Goal: Information Seeking & Learning: Learn about a topic

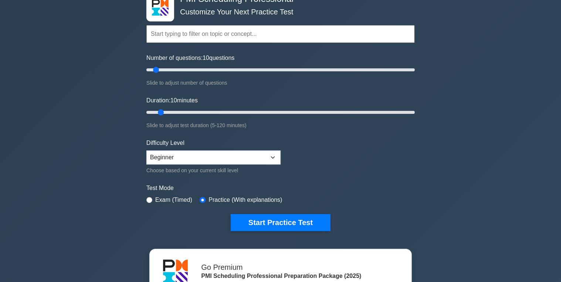
scroll to position [148, 0]
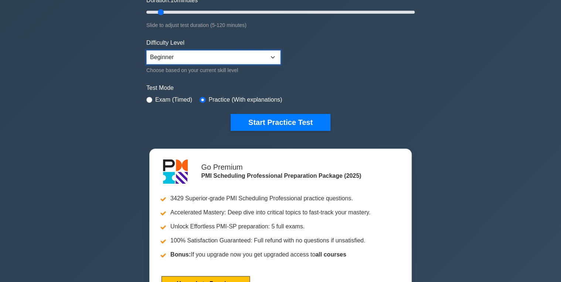
click at [242, 57] on select "Beginner Intermediate Expert" at bounding box center [213, 57] width 134 height 14
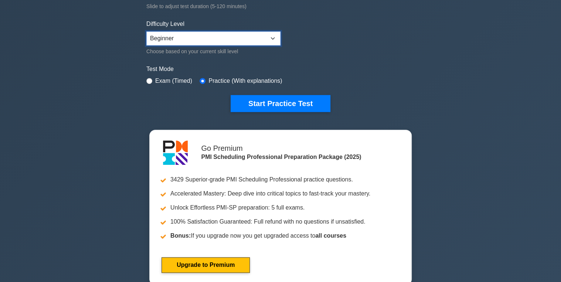
scroll to position [178, 0]
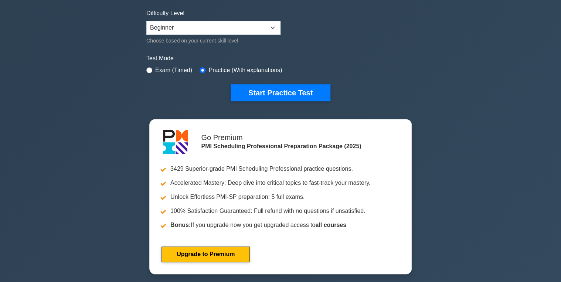
click at [152, 67] on div "Exam (Timed)" at bounding box center [169, 70] width 46 height 9
click at [151, 70] on input "radio" at bounding box center [149, 70] width 6 height 6
radio input "true"
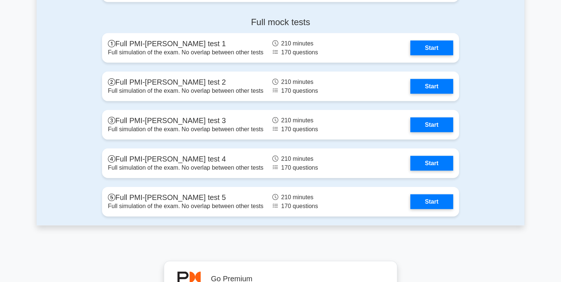
scroll to position [2101, 0]
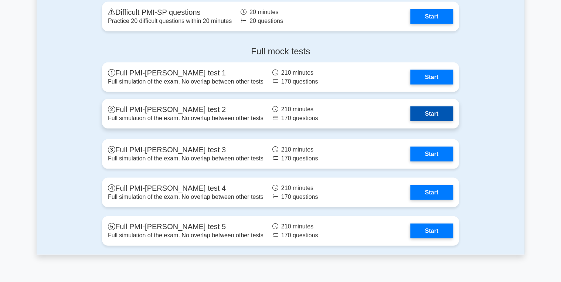
click at [429, 114] on link "Start" at bounding box center [432, 113] width 43 height 15
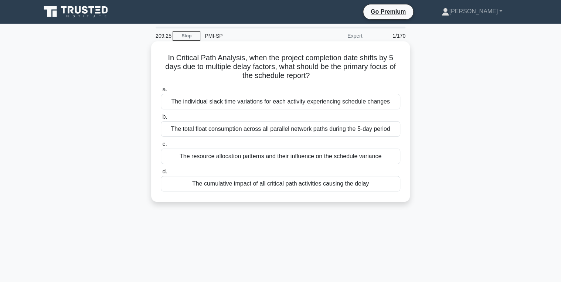
click at [319, 188] on div "The cumulative impact of all critical path activities causing the delay" at bounding box center [281, 184] width 240 height 16
click at [161, 174] on input "d. The cumulative impact of all critical path activities causing the delay" at bounding box center [161, 171] width 0 height 5
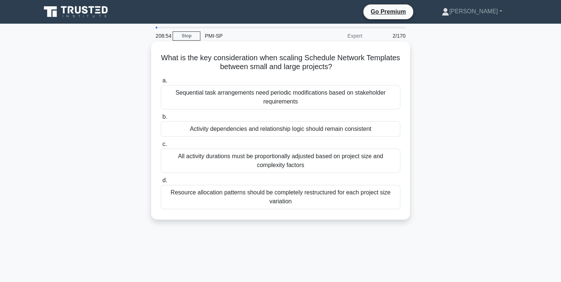
click at [267, 105] on div "Sequential task arrangements need periodic modifications based on stakeholder r…" at bounding box center [281, 97] width 240 height 24
click at [161, 83] on input "a. Sequential task arrangements need periodic modifications based on stakeholde…" at bounding box center [161, 80] width 0 height 5
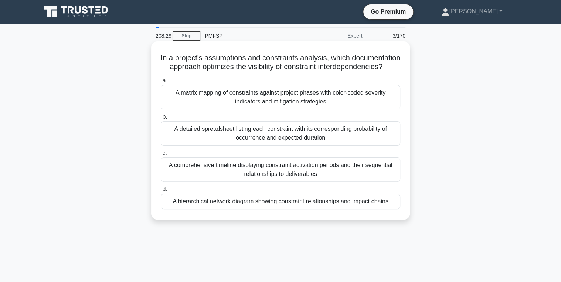
click at [300, 209] on div "A hierarchical network diagram showing constraint relationships and impact chai…" at bounding box center [281, 202] width 240 height 16
click at [161, 192] on input "d. A hierarchical network diagram showing constraint relationships and impact c…" at bounding box center [161, 189] width 0 height 5
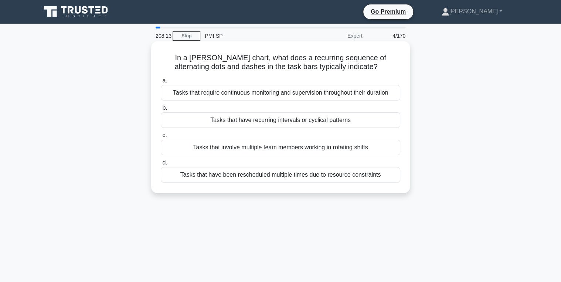
click at [282, 96] on div "Tasks that require continuous monitoring and supervision throughout their durat…" at bounding box center [281, 93] width 240 height 16
click at [161, 83] on input "a. Tasks that require continuous monitoring and supervision throughout their du…" at bounding box center [161, 80] width 0 height 5
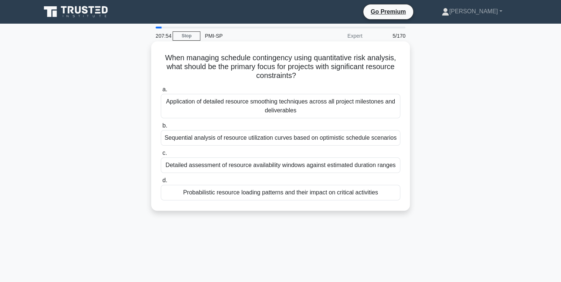
click at [313, 193] on div "Probabilistic resource loading patterns and their impact on critical activities" at bounding box center [281, 193] width 240 height 16
click at [161, 183] on input "d. Probabilistic resource loading patterns and their impact on critical activit…" at bounding box center [161, 180] width 0 height 5
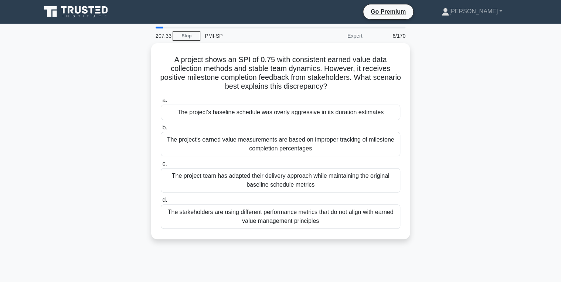
click at [121, 109] on div "A project shows an SPI of 0.75 with consistent earned value data collection met…" at bounding box center [281, 145] width 488 height 205
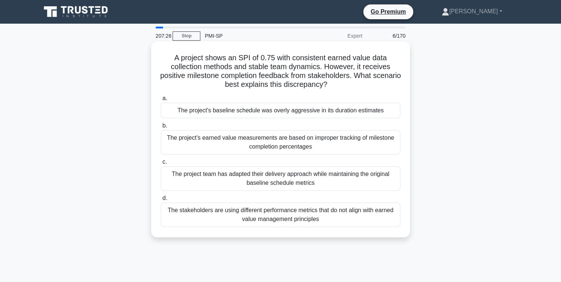
click at [271, 114] on div "The project's baseline schedule was overly aggressive in its duration estimates" at bounding box center [281, 111] width 240 height 16
click at [161, 101] on input "a. The project's baseline schedule was overly aggressive in its duration estima…" at bounding box center [161, 98] width 0 height 5
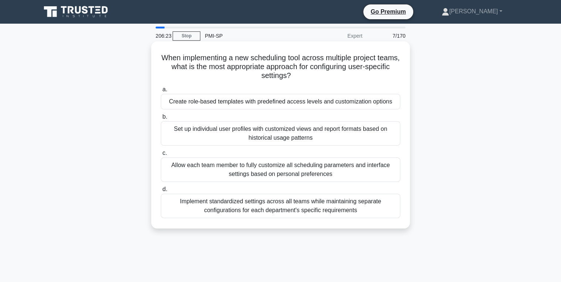
click at [354, 210] on div "Implement standardized settings across all teams while maintaining separate con…" at bounding box center [281, 206] width 240 height 24
click at [161, 192] on input "d. Implement standardized settings across all teams while maintaining separate …" at bounding box center [161, 189] width 0 height 5
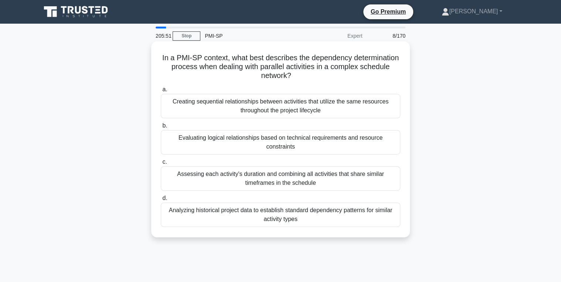
click at [245, 144] on div "Evaluating logical relationships based on technical requirements and resource c…" at bounding box center [281, 142] width 240 height 24
click at [161, 128] on input "b. Evaluating logical relationships based on technical requirements and resourc…" at bounding box center [161, 126] width 0 height 5
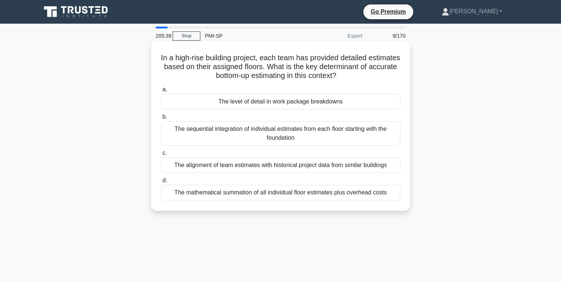
click at [312, 107] on div "The level of detail in work package breakdowns" at bounding box center [281, 102] width 240 height 16
drag, startPoint x: 312, startPoint y: 107, endPoint x: 269, endPoint y: 102, distance: 42.7
click at [269, 102] on div "The level of detail in work package breakdowns" at bounding box center [281, 102] width 240 height 16
click at [161, 92] on input "a. The level of detail in work package breakdowns" at bounding box center [161, 89] width 0 height 5
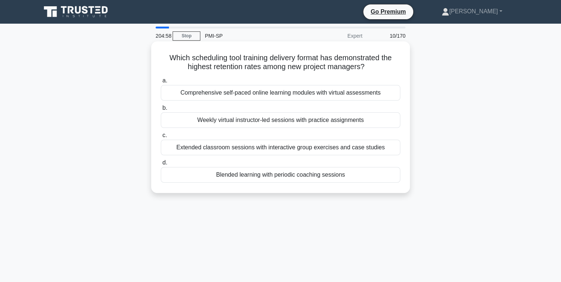
click at [265, 176] on div "Blended learning with periodic coaching sessions" at bounding box center [281, 175] width 240 height 16
click at [161, 165] on input "d. Blended learning with periodic coaching sessions" at bounding box center [161, 163] width 0 height 5
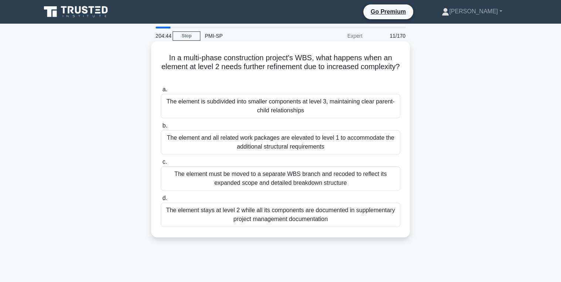
click at [249, 104] on div "The element is subdivided into smaller components at level 3, maintaining clear…" at bounding box center [281, 106] width 240 height 24
click at [161, 92] on input "a. The element is subdivided into smaller components at level 3, maintaining cl…" at bounding box center [161, 89] width 0 height 5
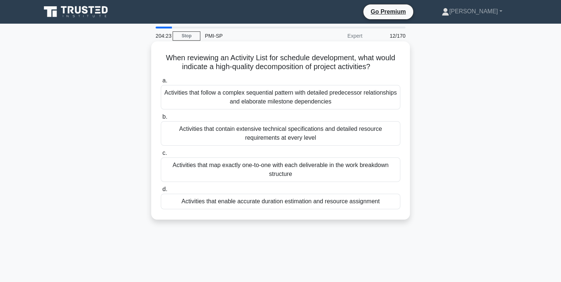
click at [260, 204] on div "Activities that enable accurate duration estimation and resource assignment" at bounding box center [281, 202] width 240 height 16
click at [161, 192] on input "d. Activities that enable accurate duration estimation and resource assignment" at bounding box center [161, 189] width 0 height 5
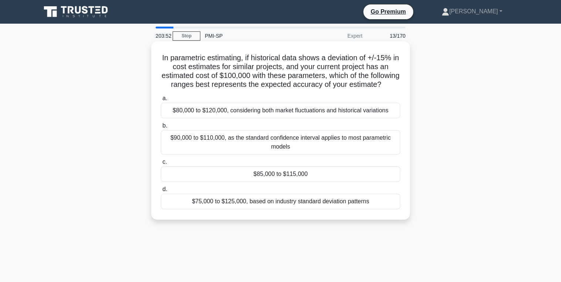
click at [273, 182] on div "$85,000 to $115,000" at bounding box center [281, 174] width 240 height 16
click at [161, 165] on input "c. $85,000 to $115,000" at bounding box center [161, 162] width 0 height 5
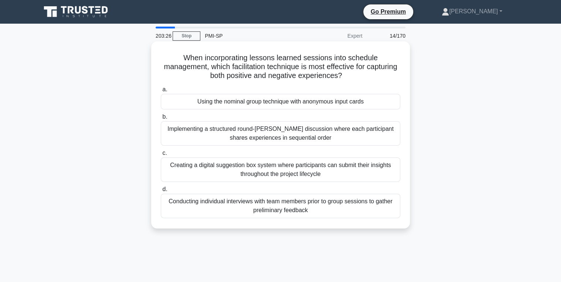
drag, startPoint x: 318, startPoint y: 67, endPoint x: 391, endPoint y: 210, distance: 160.8
click at [391, 210] on div "When incorporating lessons learned sessions into schedule management, which fac…" at bounding box center [280, 134] width 253 height 181
click at [227, 108] on div "Using the nominal group technique with anonymous input cards" at bounding box center [281, 102] width 240 height 16
click at [161, 92] on input "a. Using the nominal group technique with anonymous input cards" at bounding box center [161, 89] width 0 height 5
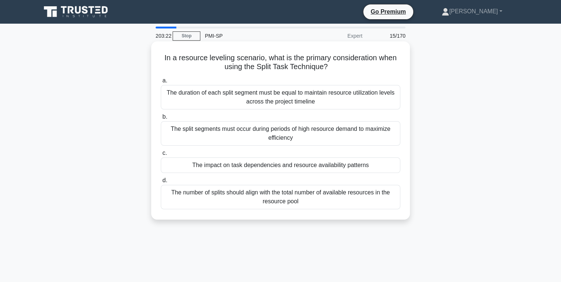
click at [359, 59] on h5 "In a resource leveling scenario, what is the primary consideration when using t…" at bounding box center [280, 62] width 241 height 18
click at [349, 167] on div "The impact on task dependencies and resource availability patterns" at bounding box center [281, 166] width 240 height 16
click at [161, 156] on input "c. The impact on task dependencies and resource availability patterns" at bounding box center [161, 153] width 0 height 5
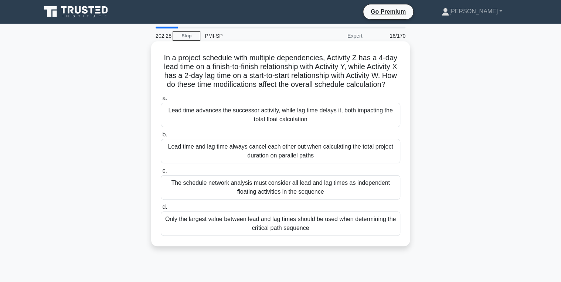
click at [332, 127] on div "Lead time advances the successor activity, while lag time delays it, both impac…" at bounding box center [281, 115] width 240 height 24
click at [161, 101] on input "a. Lead time advances the successor activity, while lag time delays it, both im…" at bounding box center [161, 98] width 0 height 5
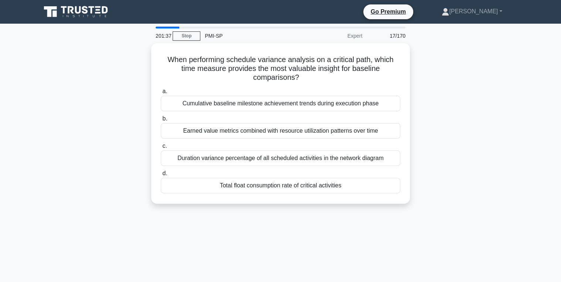
click at [139, 104] on div "When performing schedule variance analysis on a critical path, which time measu…" at bounding box center [281, 127] width 488 height 169
drag, startPoint x: 139, startPoint y: 104, endPoint x: 141, endPoint y: 108, distance: 5.2
click at [141, 108] on div "When performing schedule variance analysis on a critical path, which time measu…" at bounding box center [281, 127] width 488 height 169
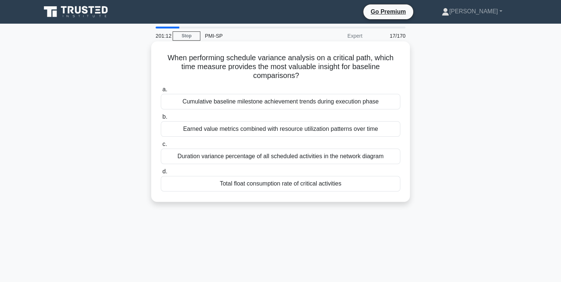
click at [299, 135] on div "Earned value metrics combined with resource utilization patterns over time" at bounding box center [281, 129] width 240 height 16
click at [161, 119] on input "b. Earned value metrics combined with resource utilization patterns over time" at bounding box center [161, 117] width 0 height 5
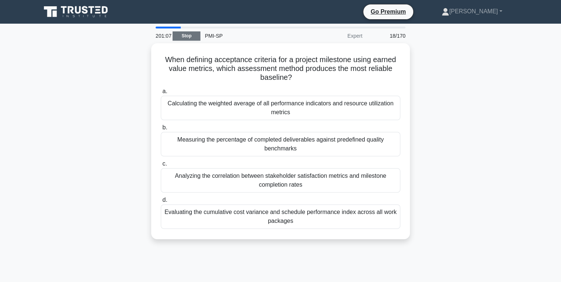
click at [185, 31] on link "Stop" at bounding box center [187, 35] width 28 height 9
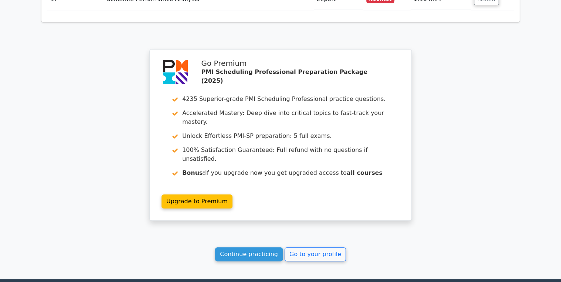
scroll to position [1489, 0]
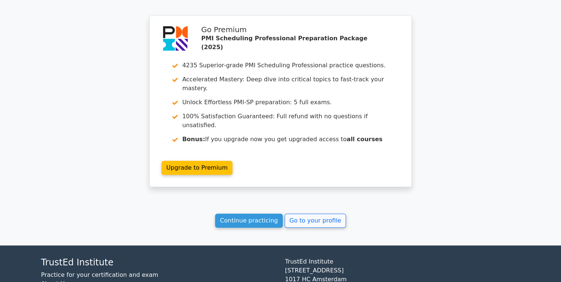
click at [335, 214] on link "Go to your profile" at bounding box center [315, 221] width 61 height 14
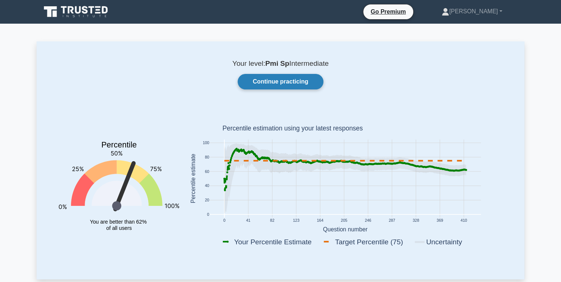
click at [260, 82] on link "Continue practicing" at bounding box center [281, 82] width 86 height 16
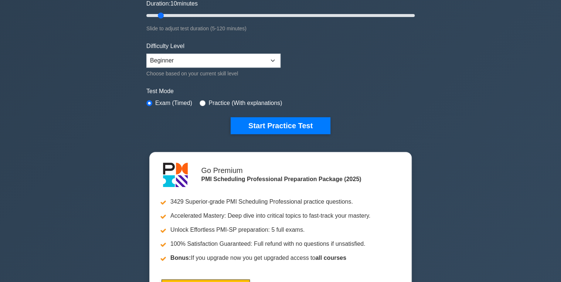
scroll to position [148, 0]
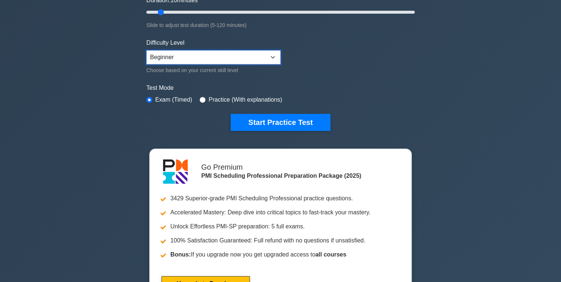
click at [216, 58] on select "Beginner Intermediate Expert" at bounding box center [213, 57] width 134 height 14
click at [220, 61] on select "Beginner Intermediate Expert" at bounding box center [213, 57] width 134 height 14
click at [218, 50] on select "Beginner Intermediate Expert" at bounding box center [213, 57] width 134 height 14
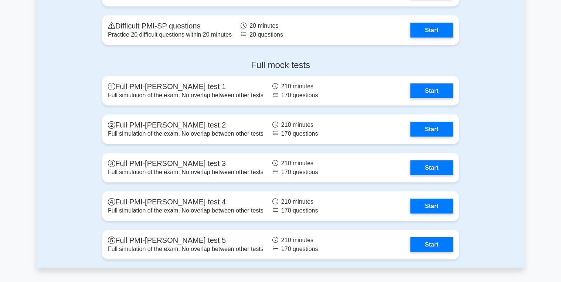
scroll to position [2101, 0]
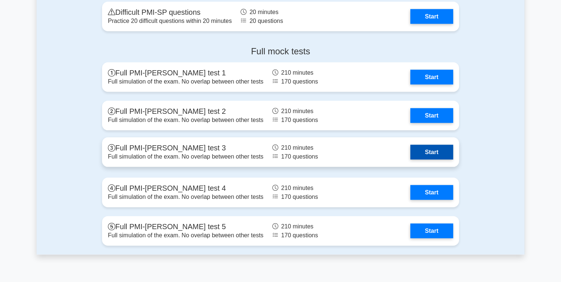
click at [428, 159] on link "Start" at bounding box center [432, 152] width 43 height 15
click at [428, 151] on link "Start" at bounding box center [432, 152] width 43 height 15
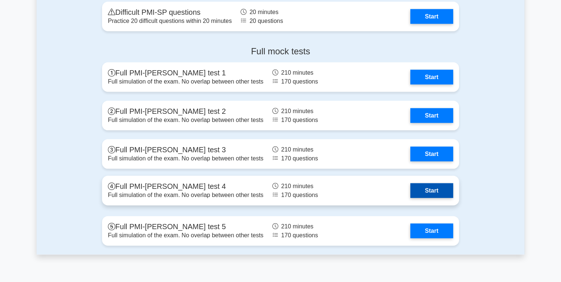
click at [429, 185] on link "Start" at bounding box center [432, 190] width 43 height 15
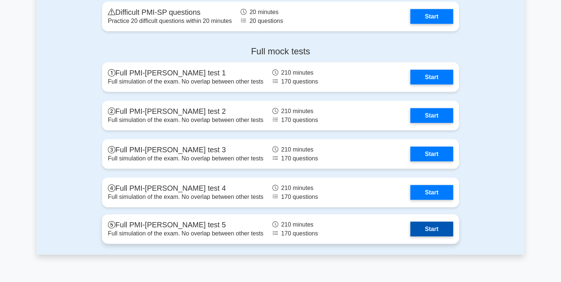
click at [448, 235] on link "Start" at bounding box center [432, 229] width 43 height 15
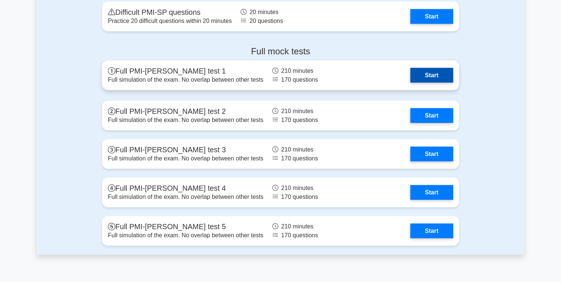
click at [436, 80] on link "Start" at bounding box center [432, 75] width 43 height 15
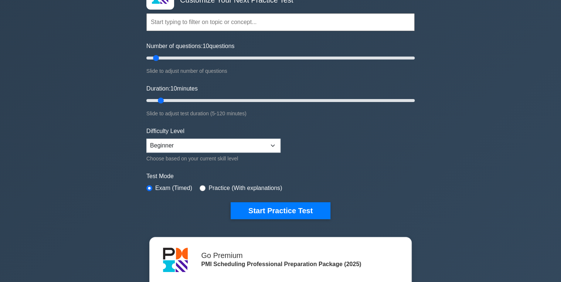
scroll to position [59, 0]
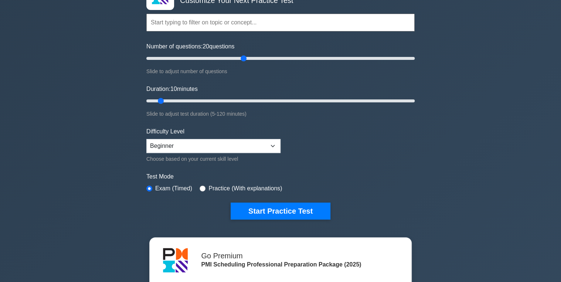
drag, startPoint x: 157, startPoint y: 55, endPoint x: 243, endPoint y: 57, distance: 85.5
click at [242, 59] on input "Number of questions: 20 questions" at bounding box center [280, 58] width 269 height 9
click at [253, 31] on input "text" at bounding box center [280, 23] width 269 height 18
drag, startPoint x: 249, startPoint y: 55, endPoint x: 374, endPoint y: 57, distance: 125.4
type input "170"
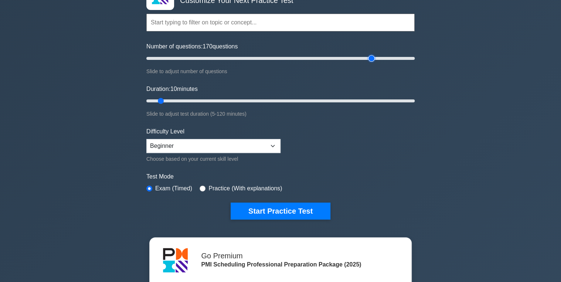
click at [374, 57] on input "Number of questions: 170 questions" at bounding box center [280, 58] width 269 height 9
drag, startPoint x: 161, startPoint y: 99, endPoint x: 426, endPoint y: 96, distance: 264.9
type input "120"
click at [415, 97] on input "Duration: 120 minutes" at bounding box center [280, 101] width 269 height 9
click at [220, 147] on select "Beginner Intermediate Expert" at bounding box center [213, 146] width 134 height 14
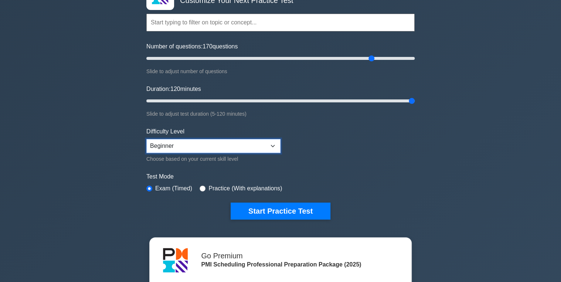
select select "intermediate"
click at [146, 139] on select "Beginner Intermediate Expert" at bounding box center [213, 146] width 134 height 14
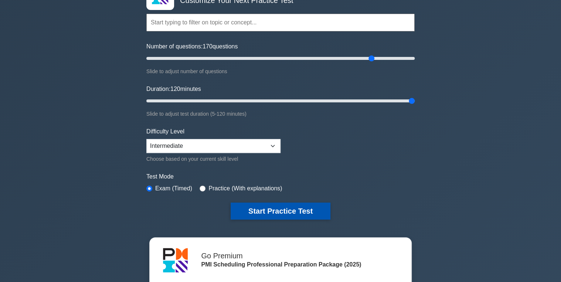
click at [277, 209] on button "Start Practice Test" at bounding box center [281, 211] width 100 height 17
